Goal: Task Accomplishment & Management: Manage account settings

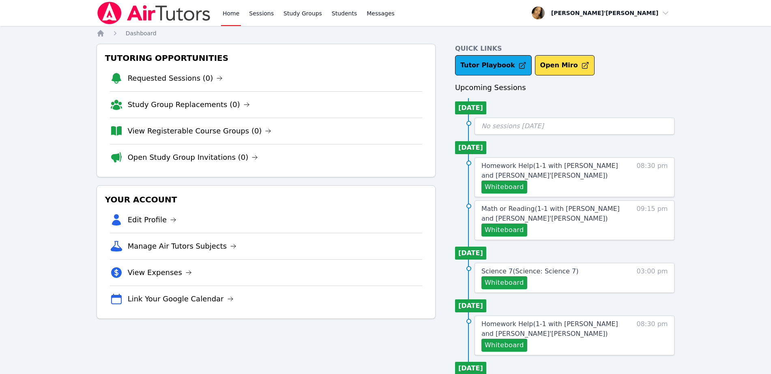
click at [175, 268] on link "View Expenses" at bounding box center [160, 272] width 64 height 11
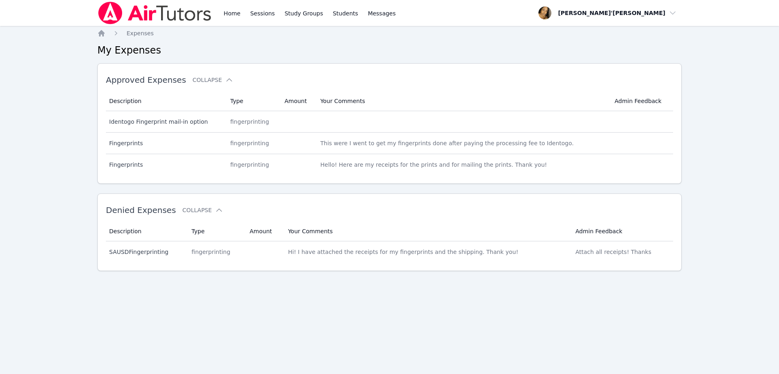
click at [687, 297] on div "Home Sessions Study Groups Students Messages Open user menu Lee'Tayna Hostick O…" at bounding box center [389, 187] width 779 height 374
click at [198, 285] on div "Home Expenses My Expenses Approved Expenses Collapse Description Type Amount Yo…" at bounding box center [389, 163] width 584 height 268
click at [156, 5] on img at bounding box center [154, 13] width 115 height 23
